Goal: Transaction & Acquisition: Subscribe to service/newsletter

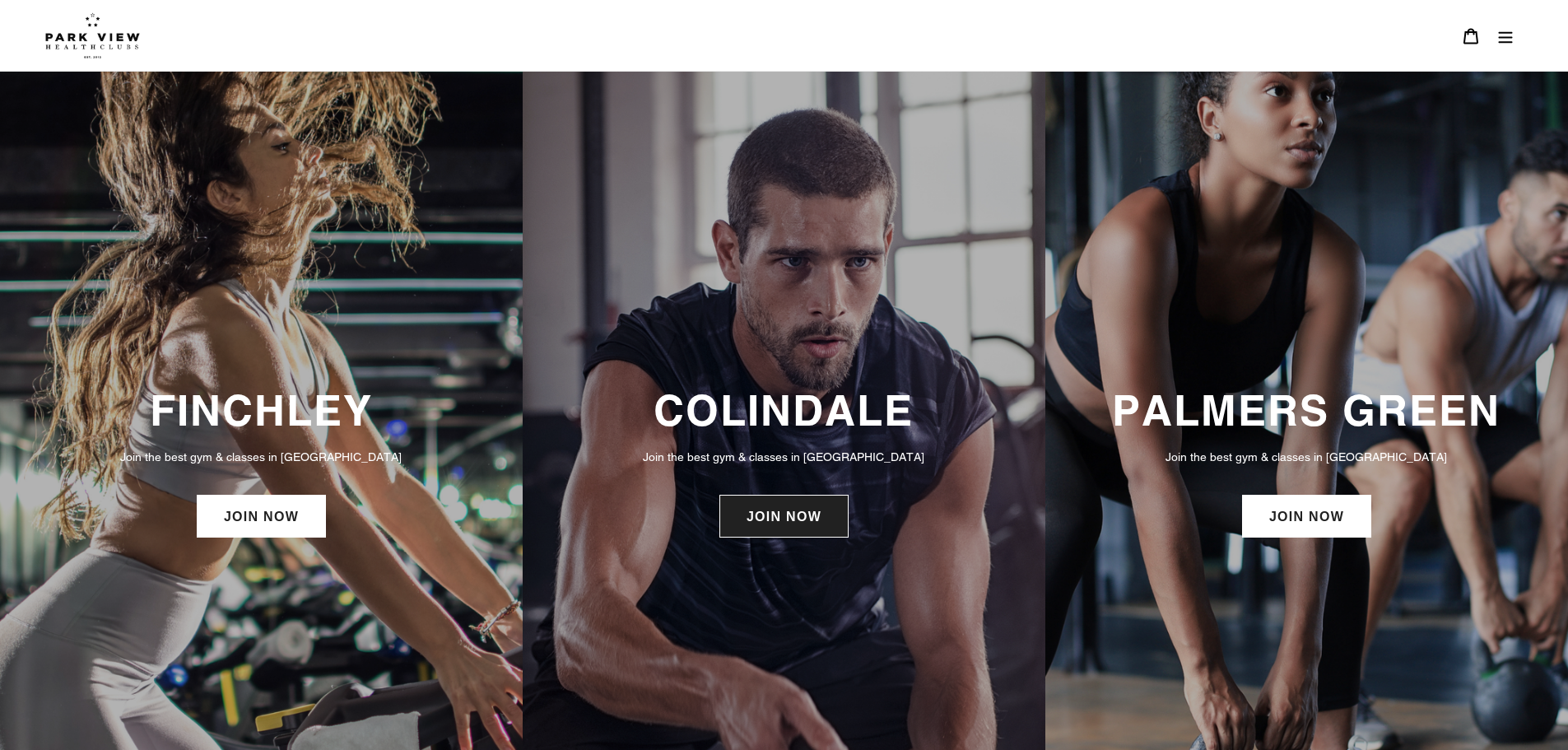
click at [763, 523] on link "JOIN NOW" at bounding box center [784, 516] width 129 height 43
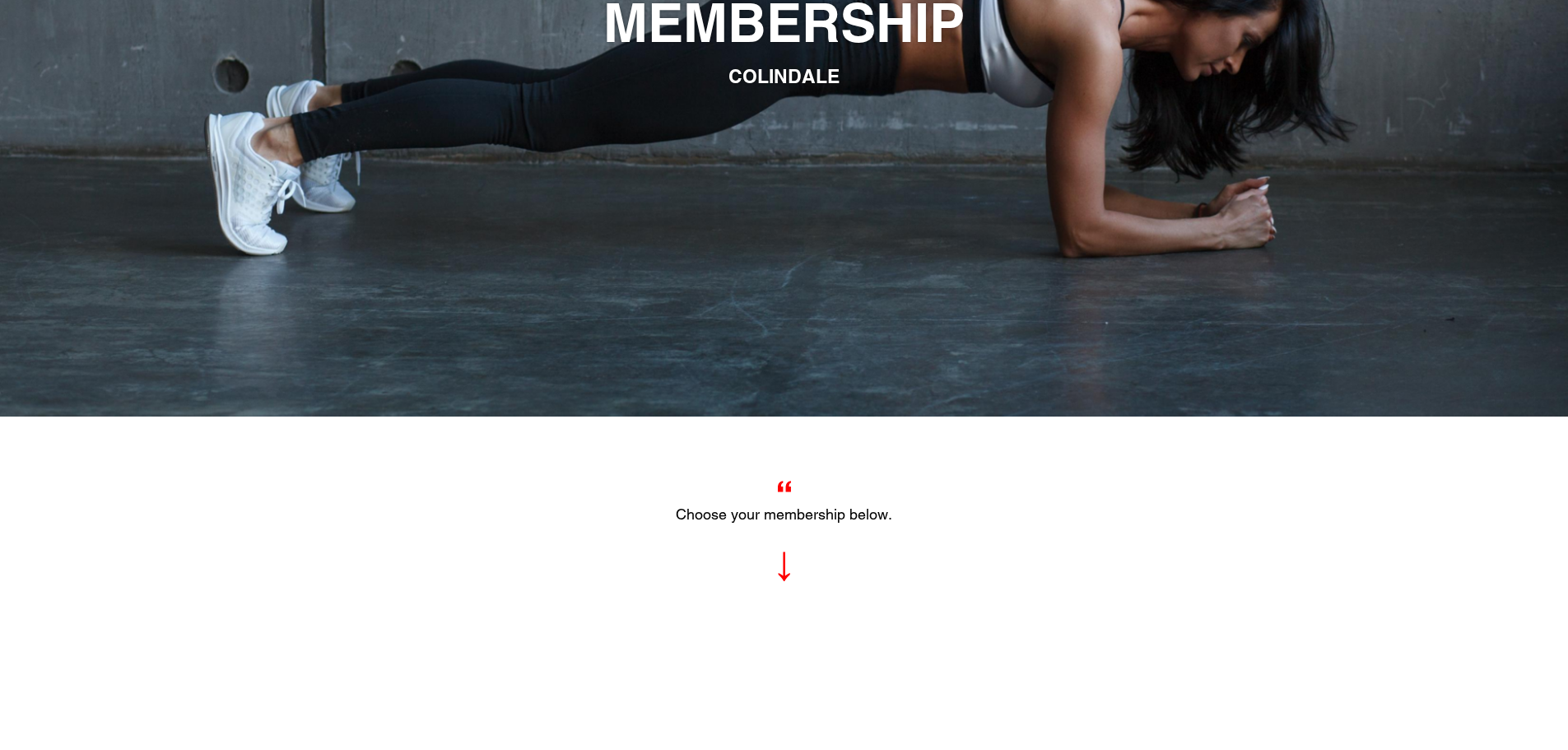
scroll to position [411, 0]
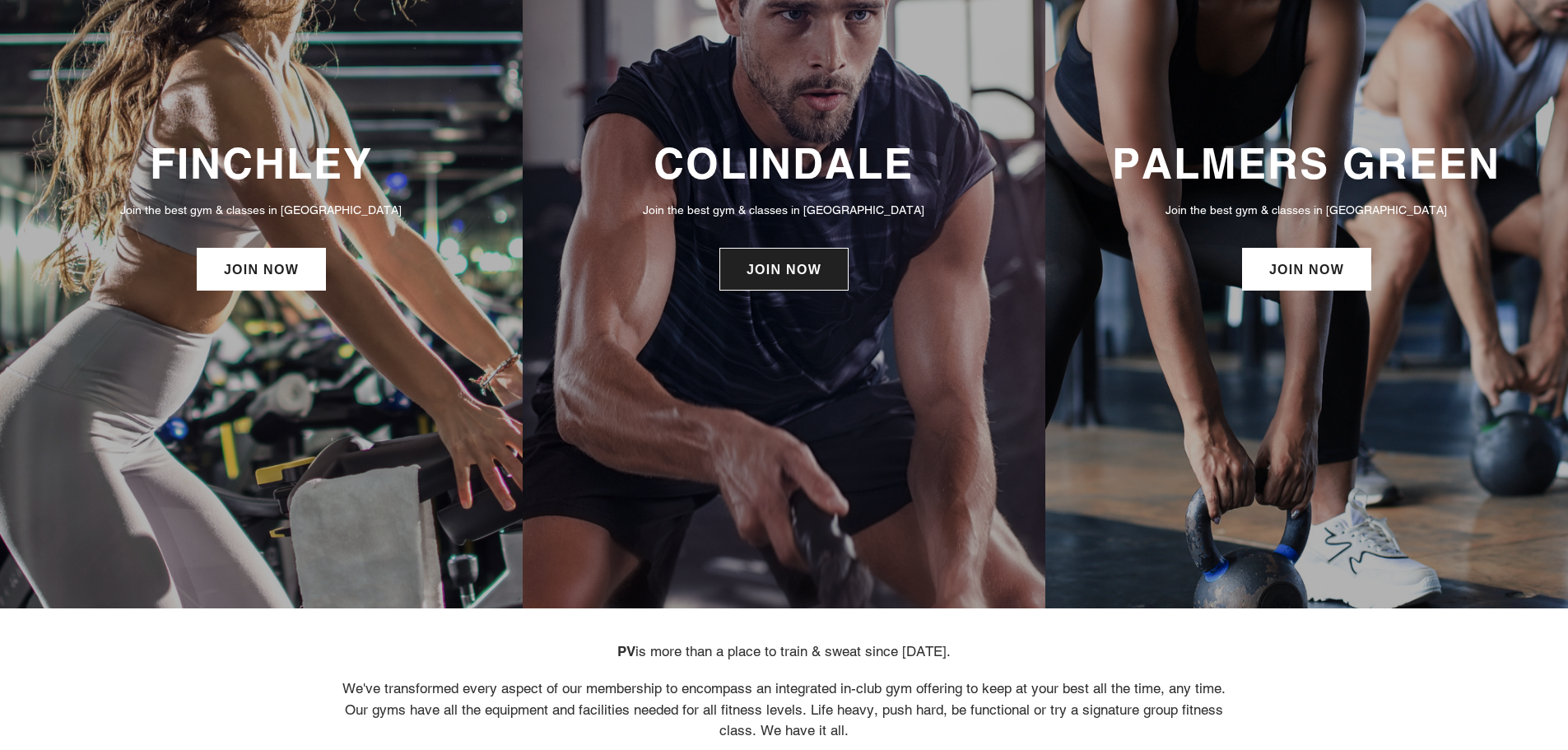
scroll to position [82, 0]
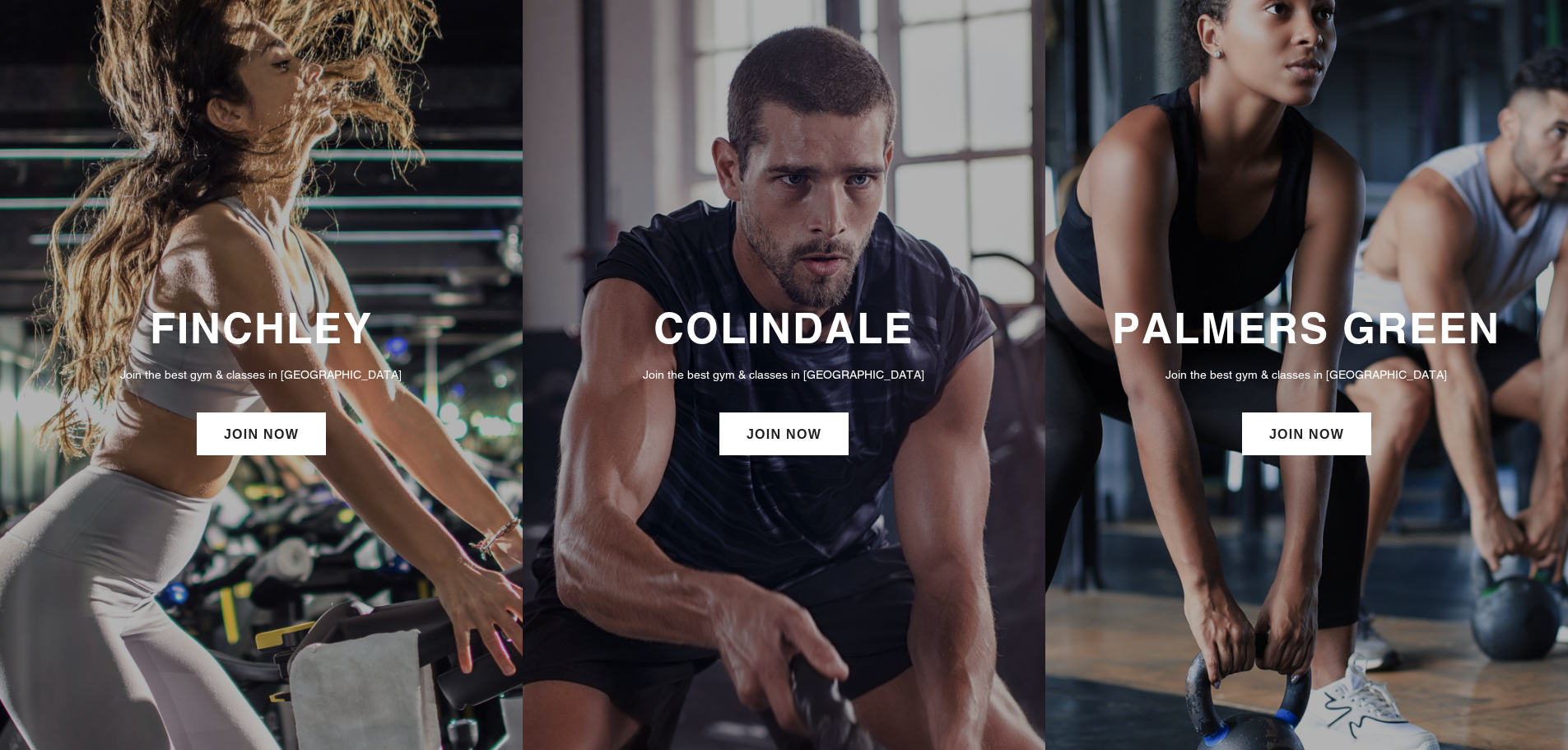
click at [777, 390] on div "COLINDALE Join the best gym & classes in London JOIN NOW" at bounding box center [784, 380] width 523 height 172
click at [770, 375] on p "Join the best gym & classes in London" at bounding box center [784, 374] width 490 height 18
click at [771, 321] on h3 "COLINDALE" at bounding box center [784, 327] width 490 height 50
click at [796, 437] on link "JOIN NOW" at bounding box center [784, 433] width 129 height 43
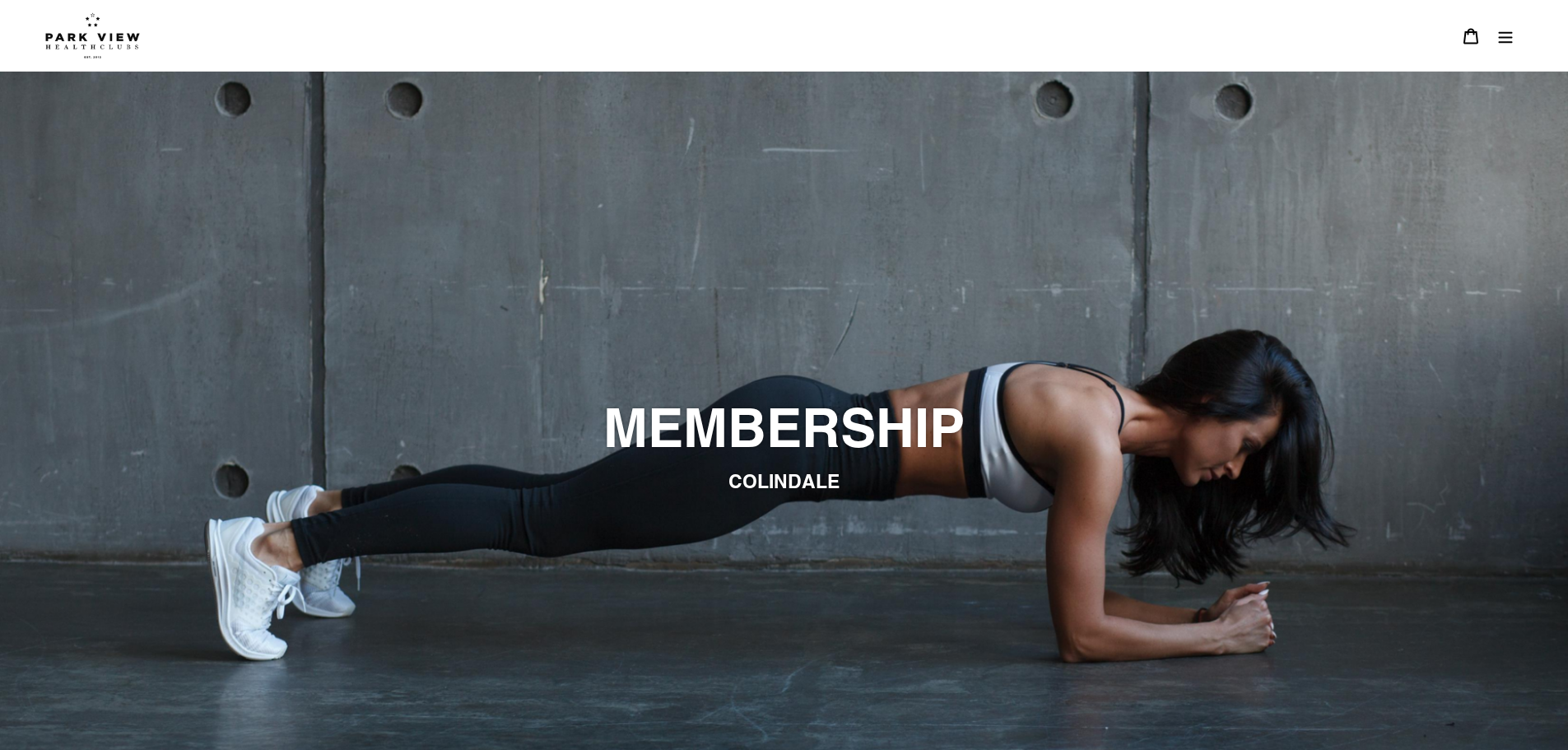
click at [1505, 26] on button "Menu" at bounding box center [1505, 36] width 34 height 35
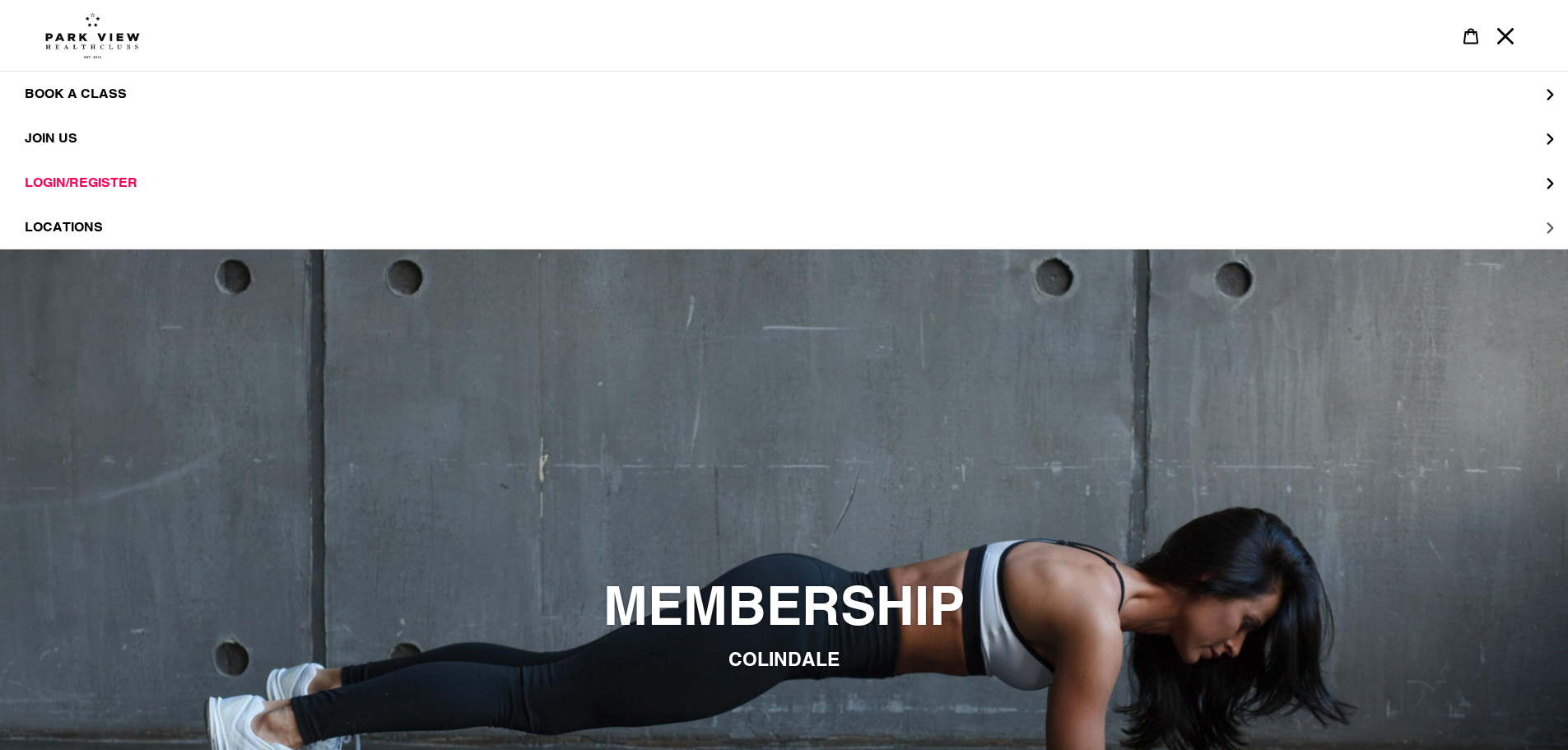
click at [94, 227] on span "LOCATIONS" at bounding box center [63, 227] width 78 height 17
click at [112, 136] on span "Colindale" at bounding box center [96, 138] width 78 height 17
